Goal: Navigation & Orientation: Find specific page/section

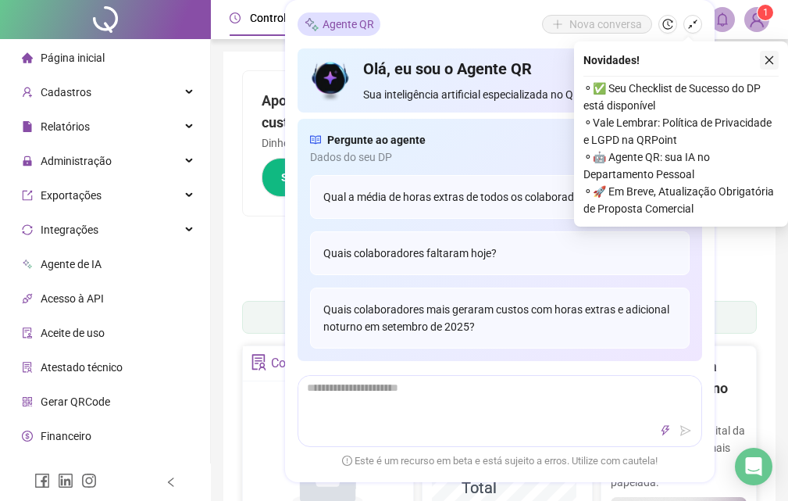
click at [774, 58] on icon "close" at bounding box center [769, 60] width 11 height 11
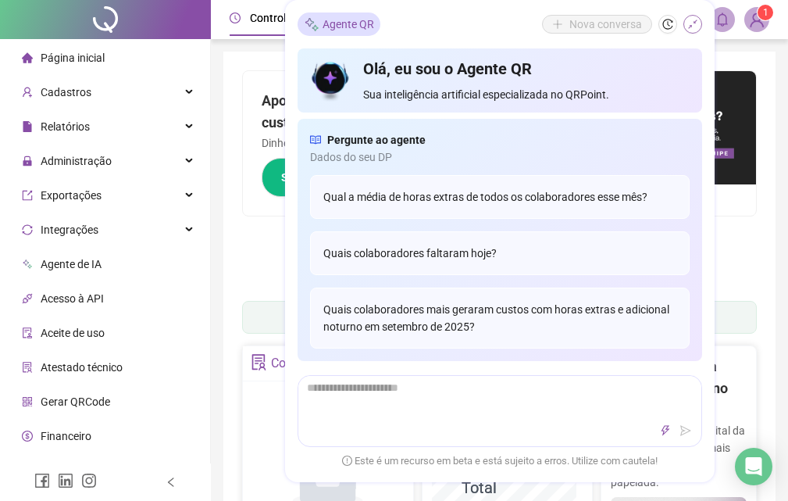
click at [690, 27] on icon "shrink" at bounding box center [692, 24] width 9 height 9
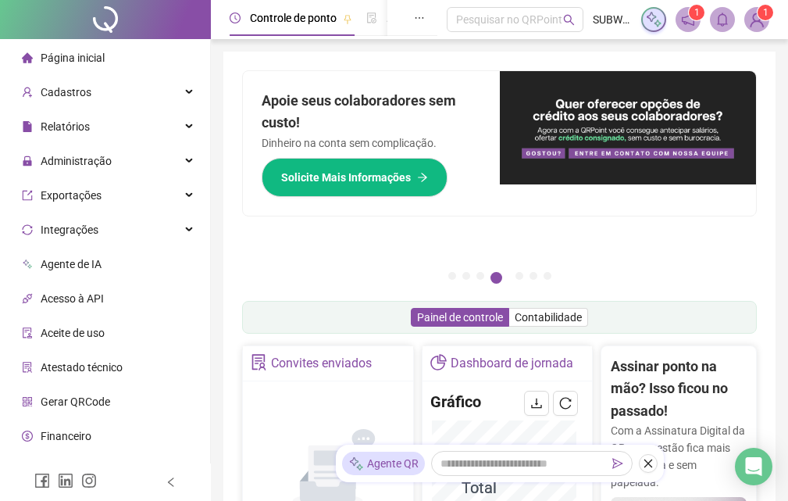
click at [686, 23] on icon "notification" at bounding box center [688, 20] width 14 height 14
